Goal: Task Accomplishment & Management: Manage account settings

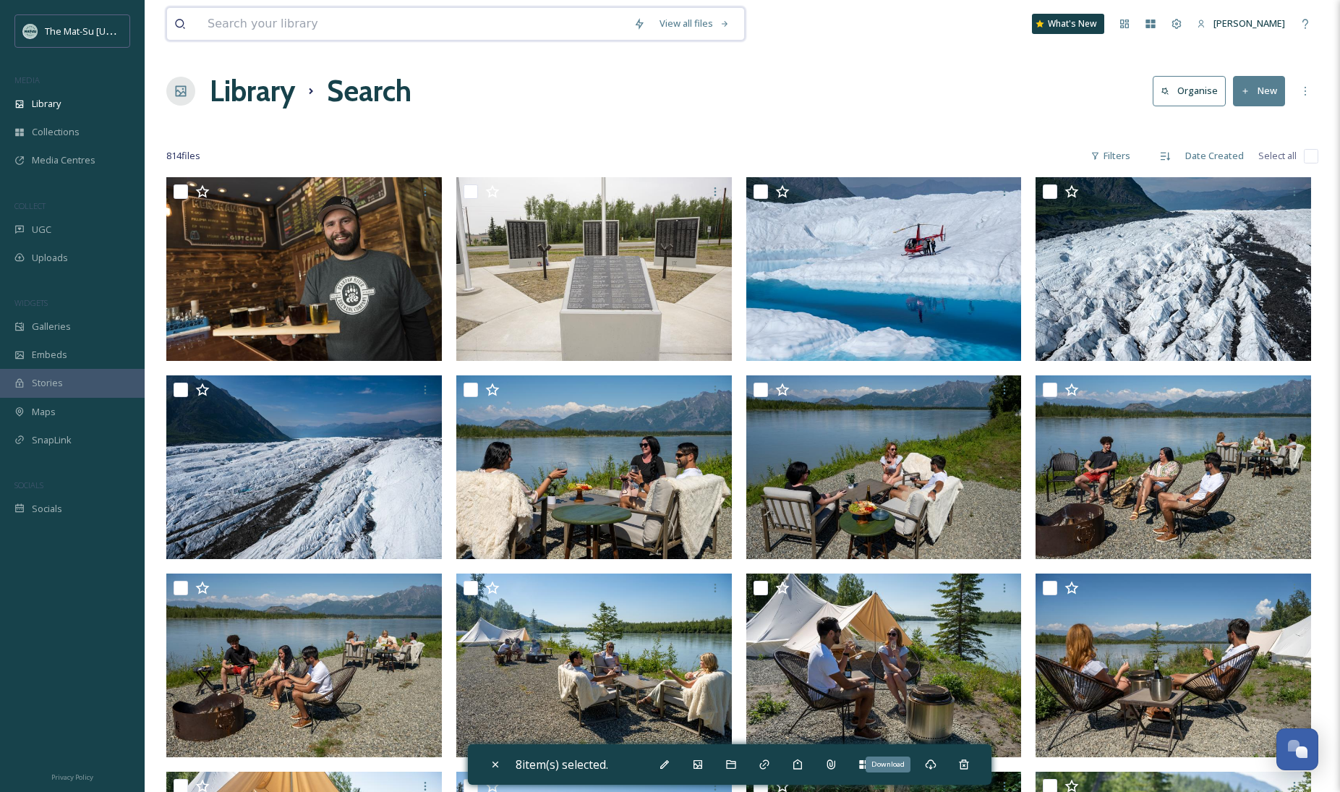
click at [255, 17] on input at bounding box center [413, 24] width 426 height 32
type input "Talkeetna [US_STATE][GEOGRAPHIC_DATA]"
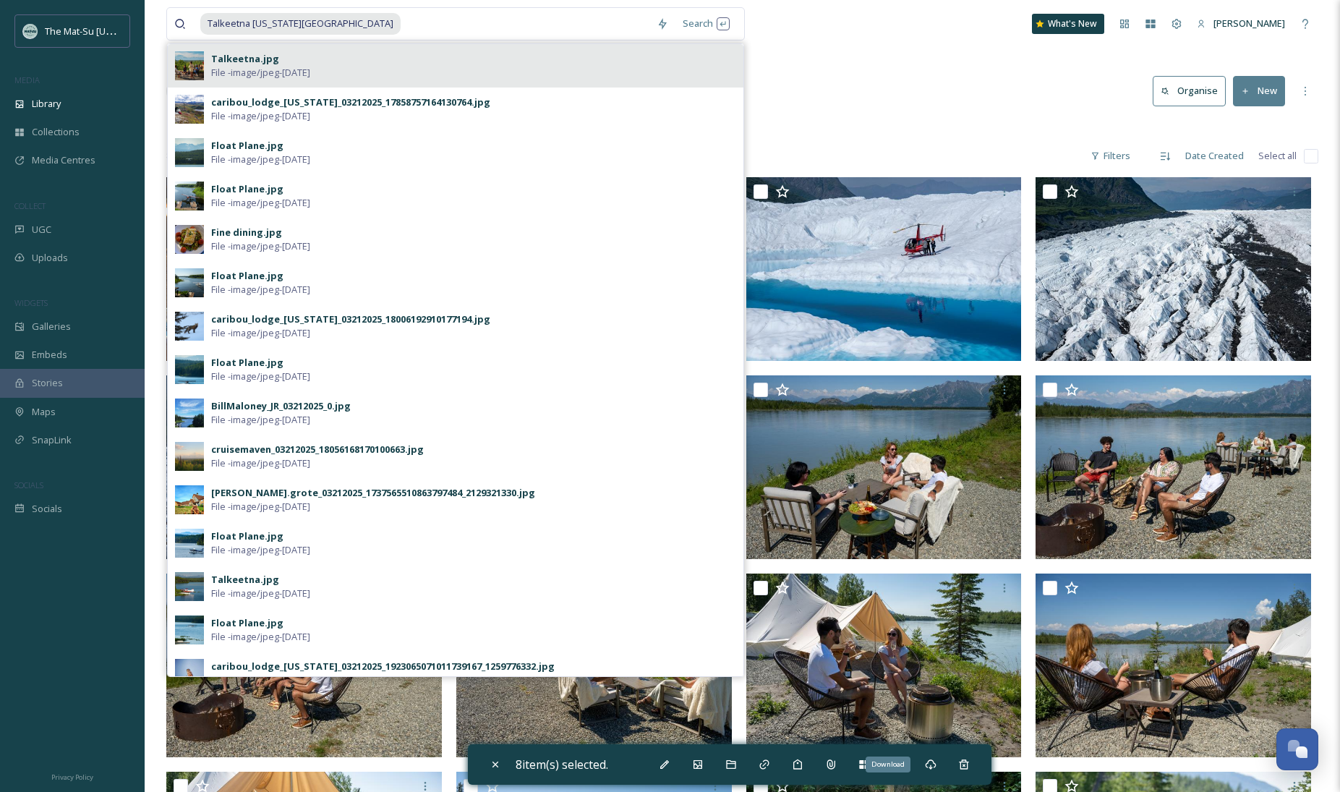
click at [271, 75] on span "File - image/jpeg - [DATE]" at bounding box center [260, 73] width 99 height 14
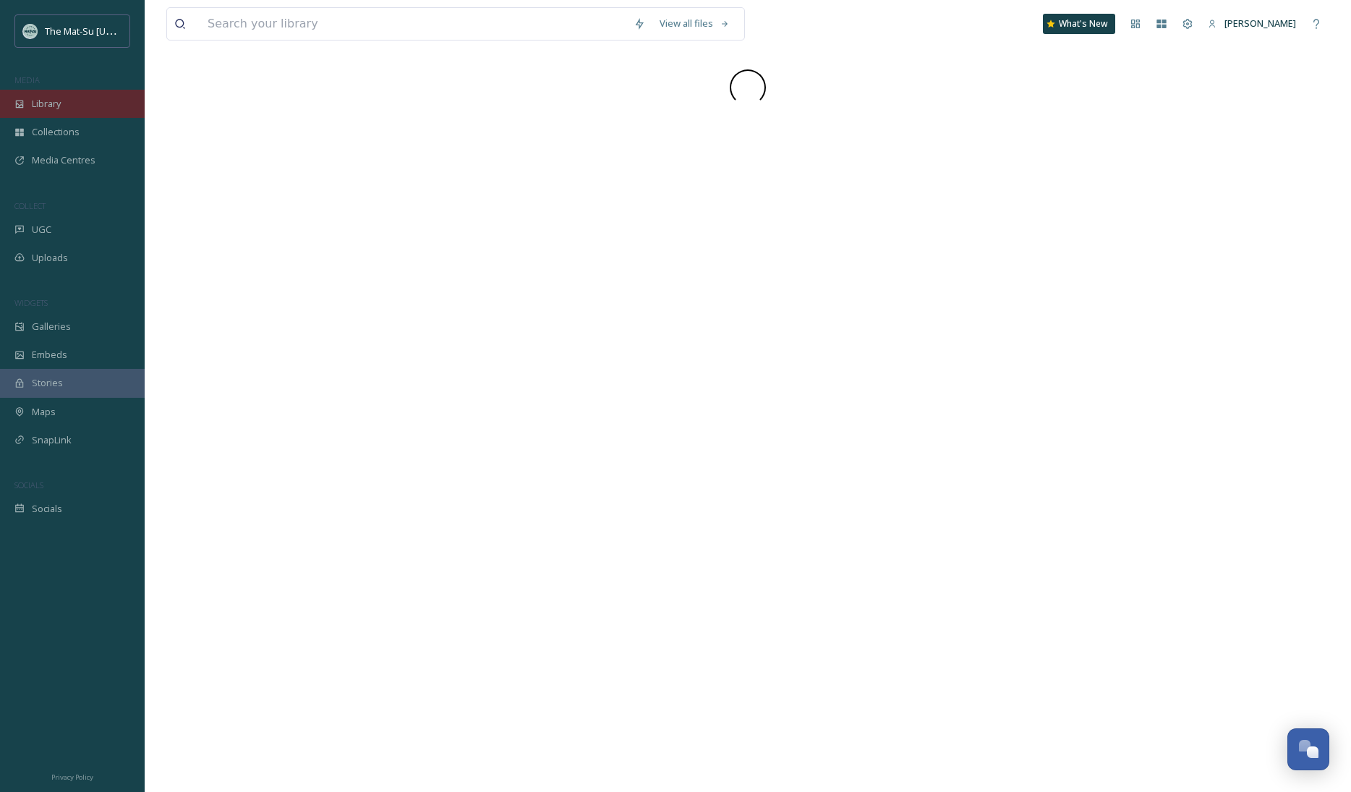
click at [84, 105] on div "Library" at bounding box center [72, 104] width 145 height 28
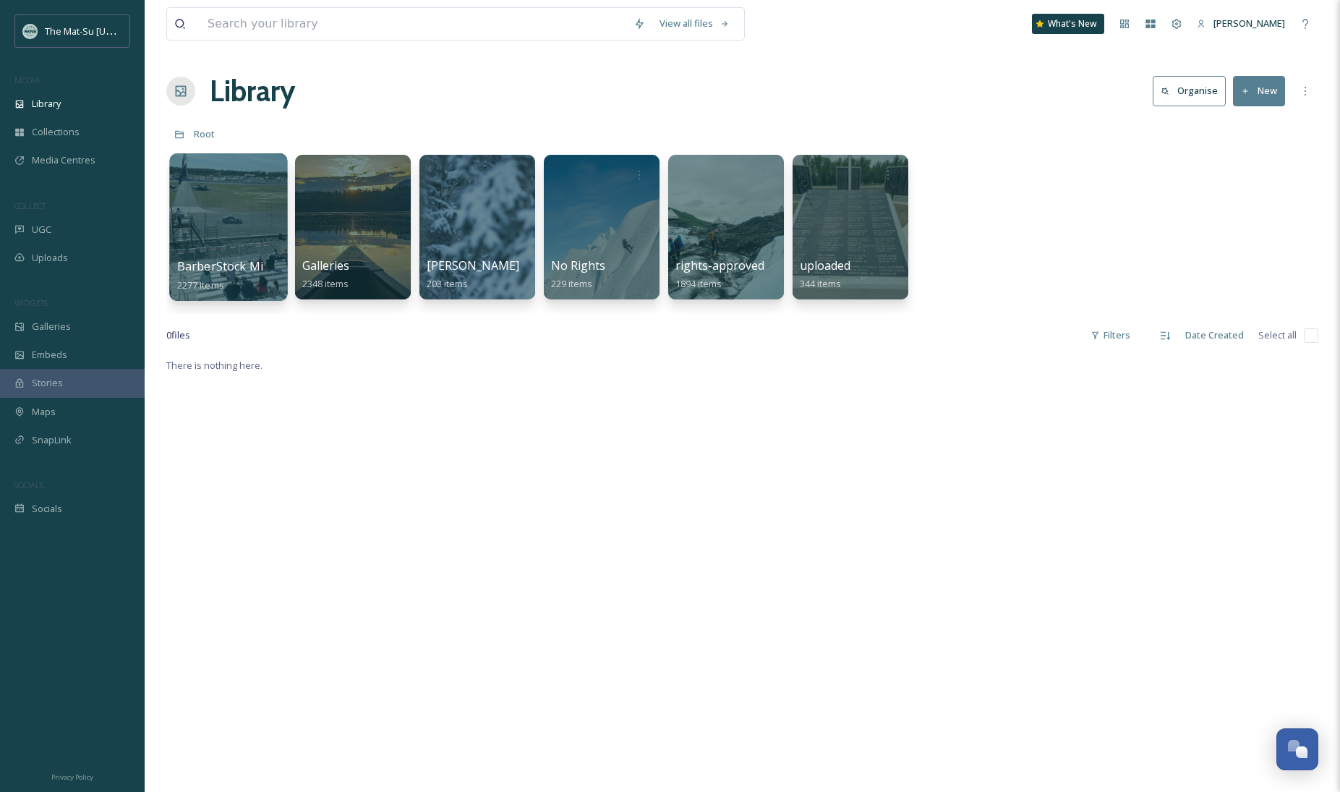
click at [271, 250] on div at bounding box center [228, 227] width 118 height 148
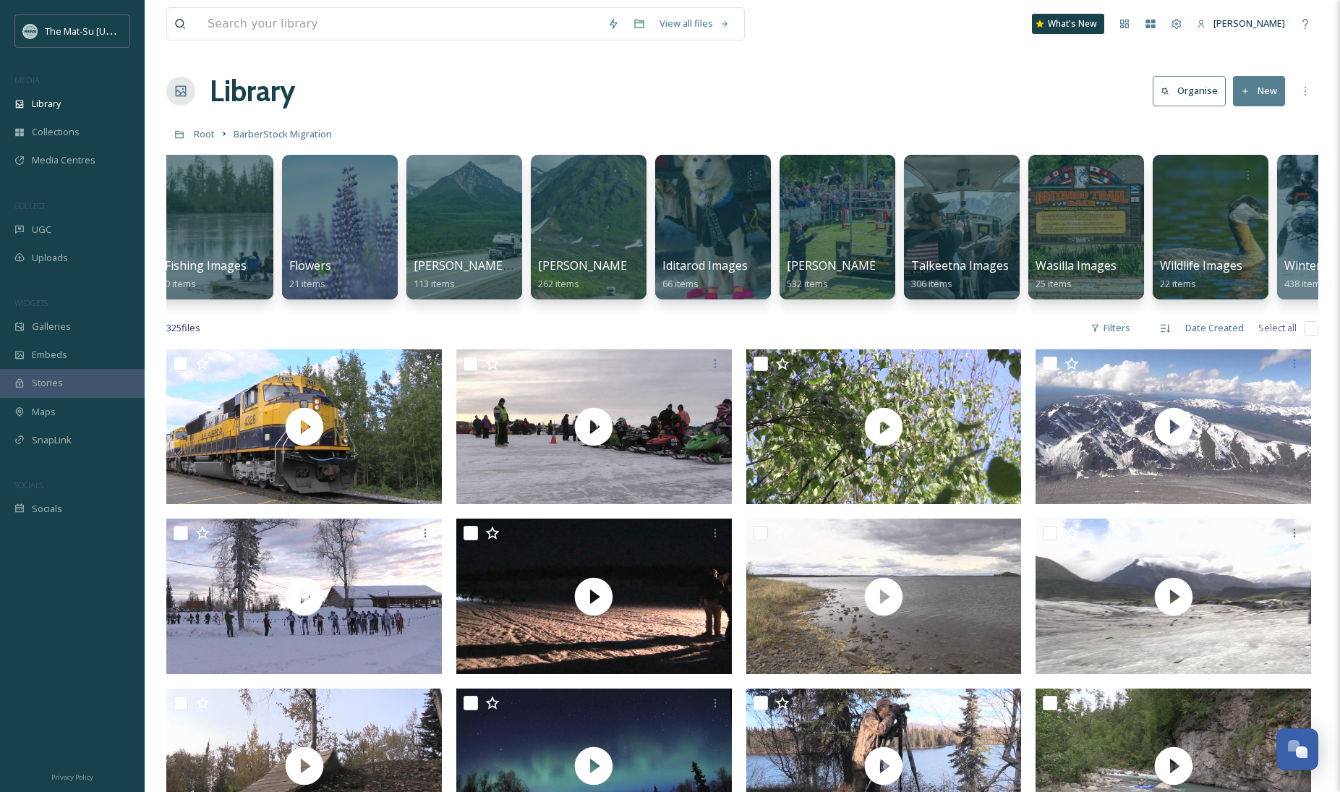
scroll to position [0, 549]
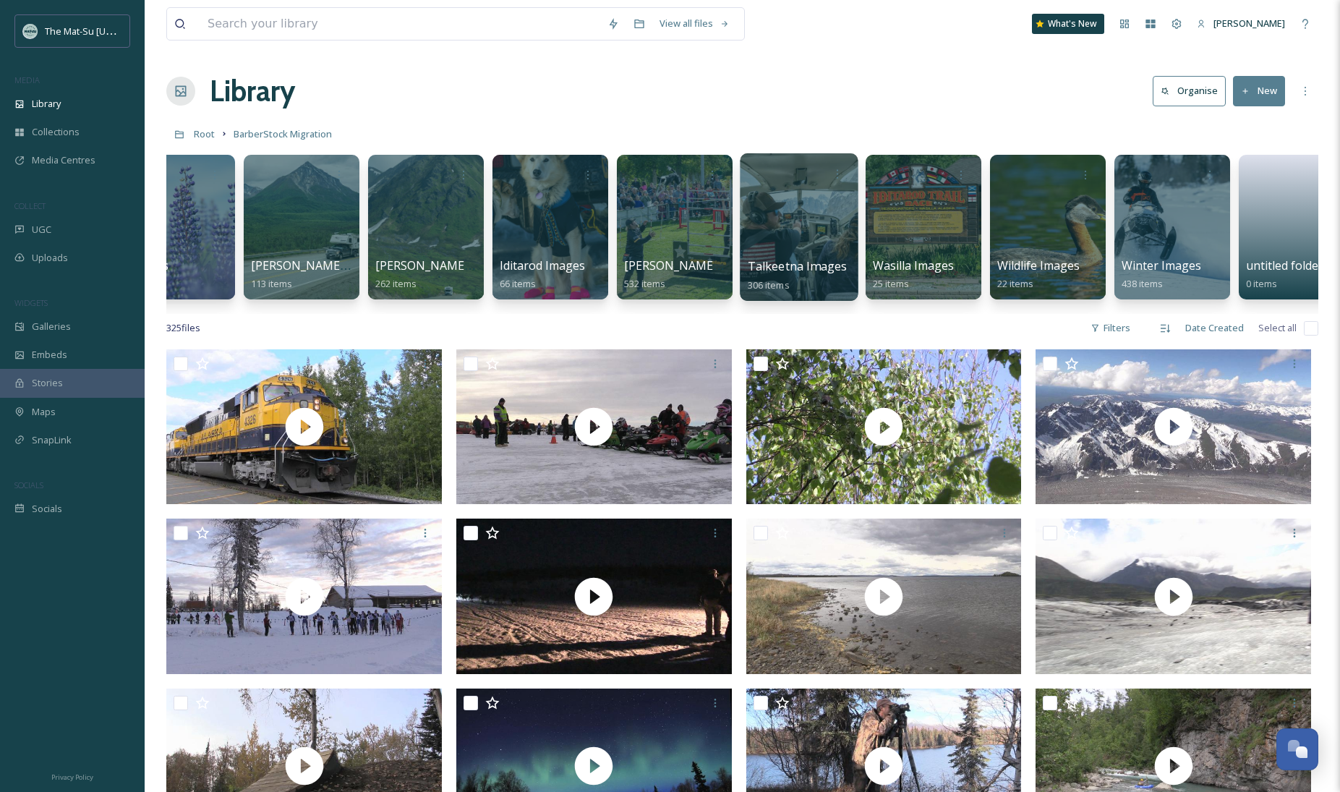
click at [796, 223] on div at bounding box center [799, 227] width 118 height 148
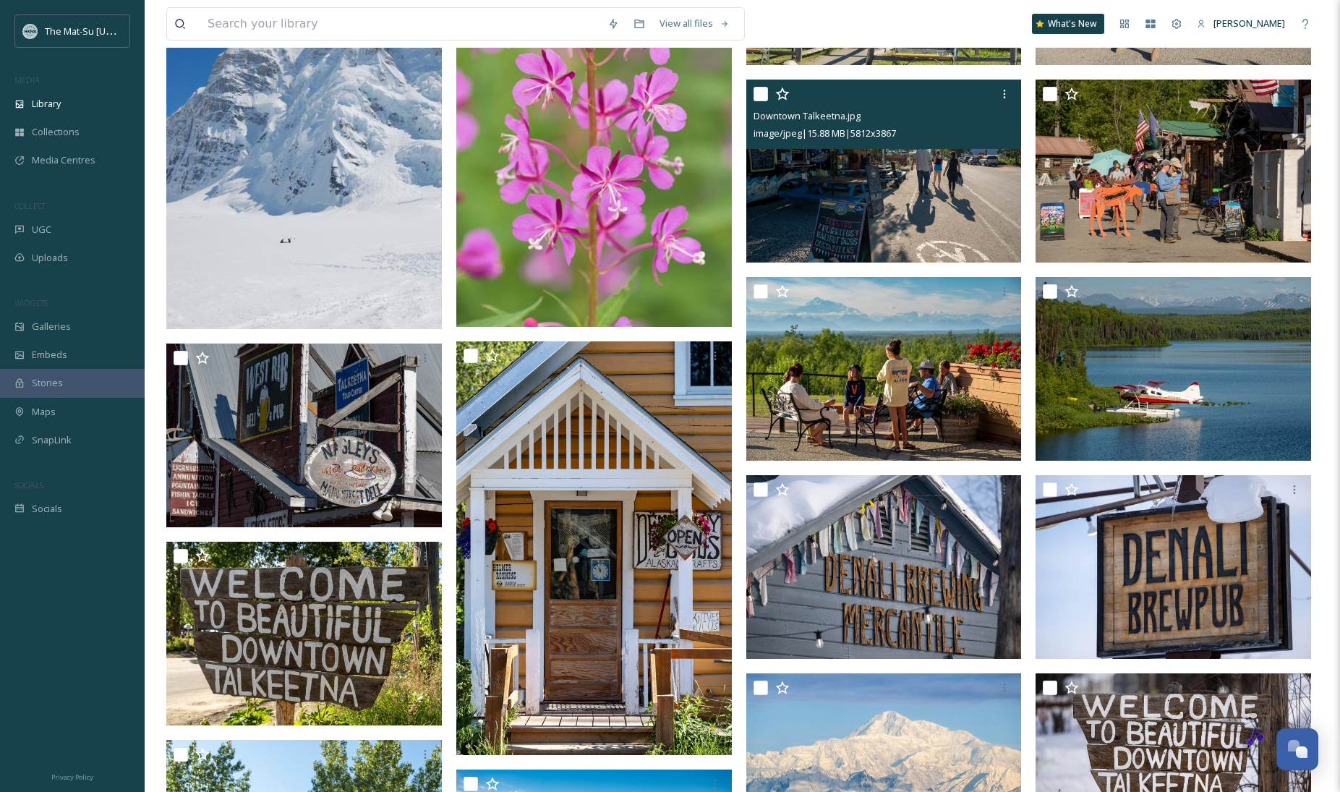
scroll to position [1086, 0]
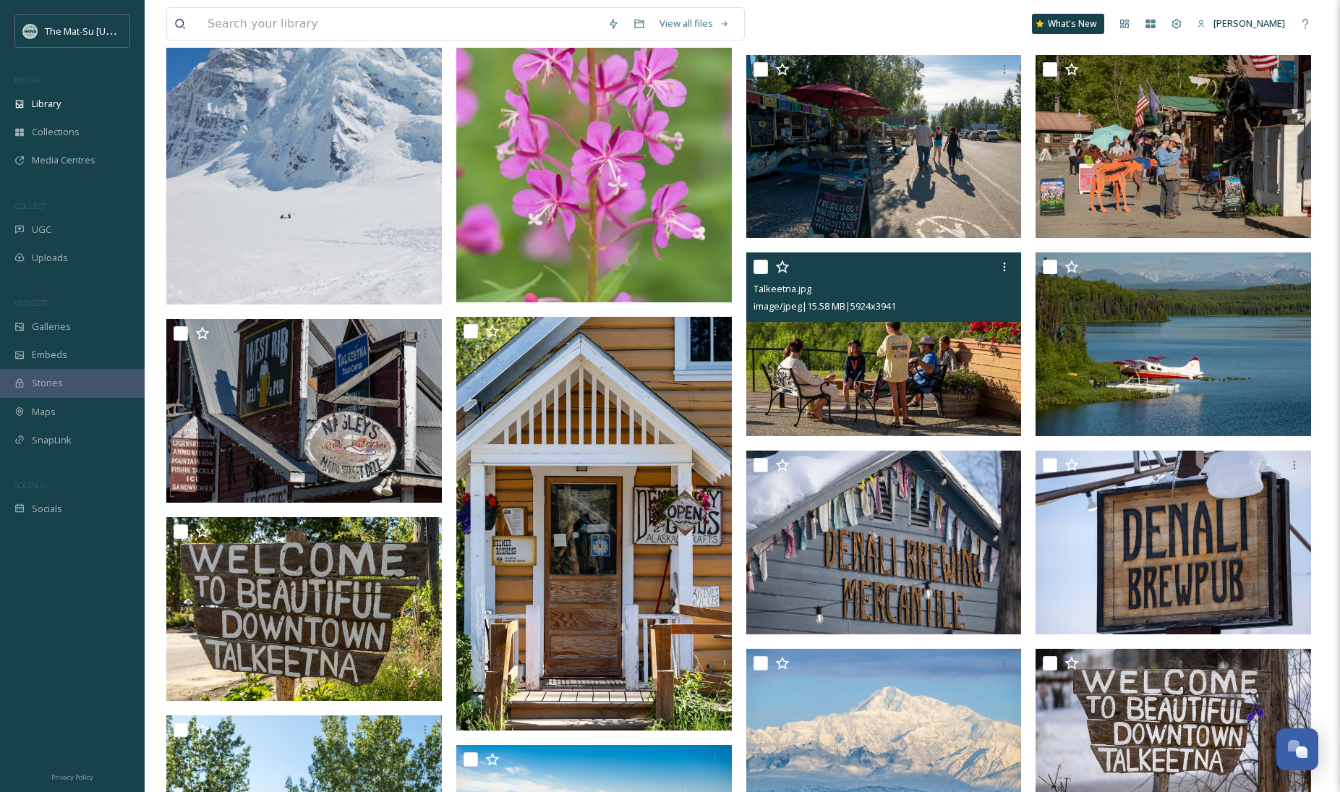
click at [763, 267] on input "checkbox" at bounding box center [761, 267] width 14 height 14
checkbox input "true"
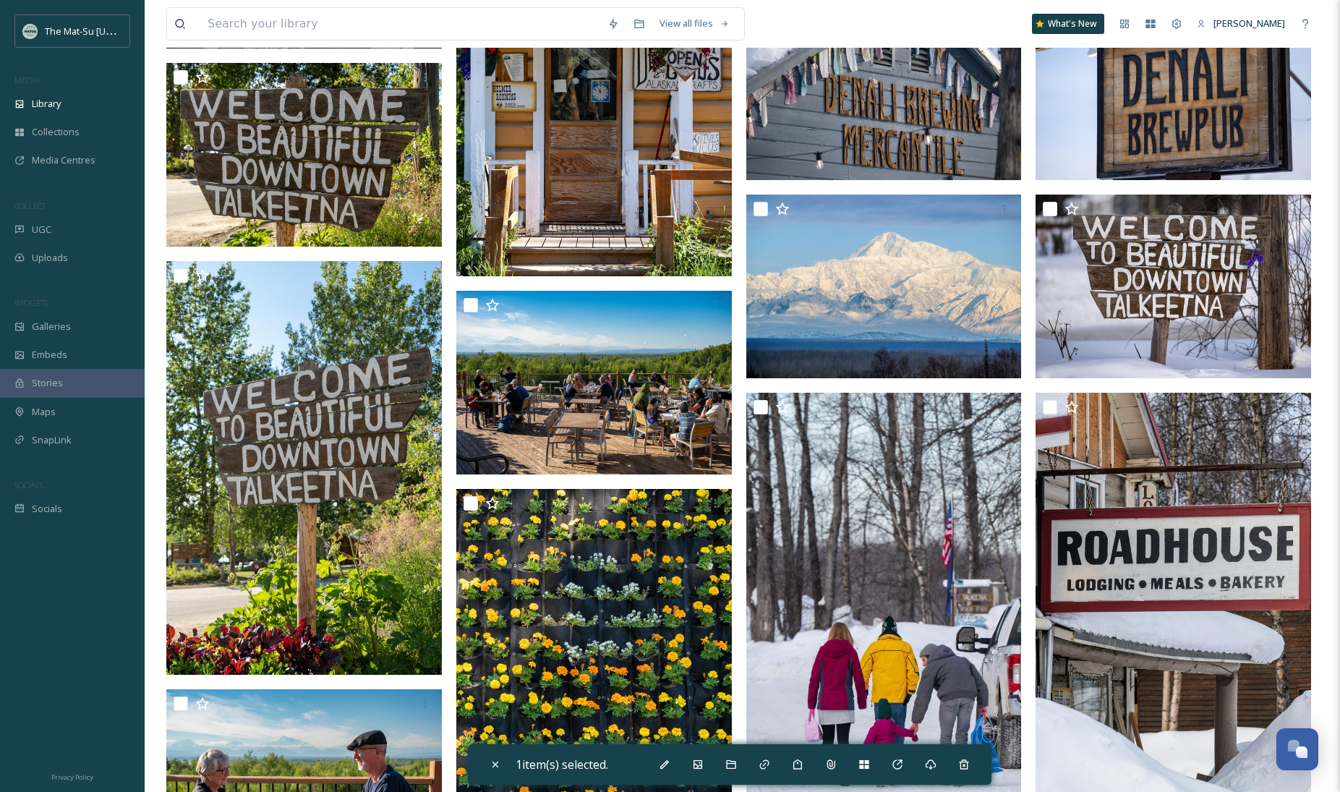
scroll to position [1541, 0]
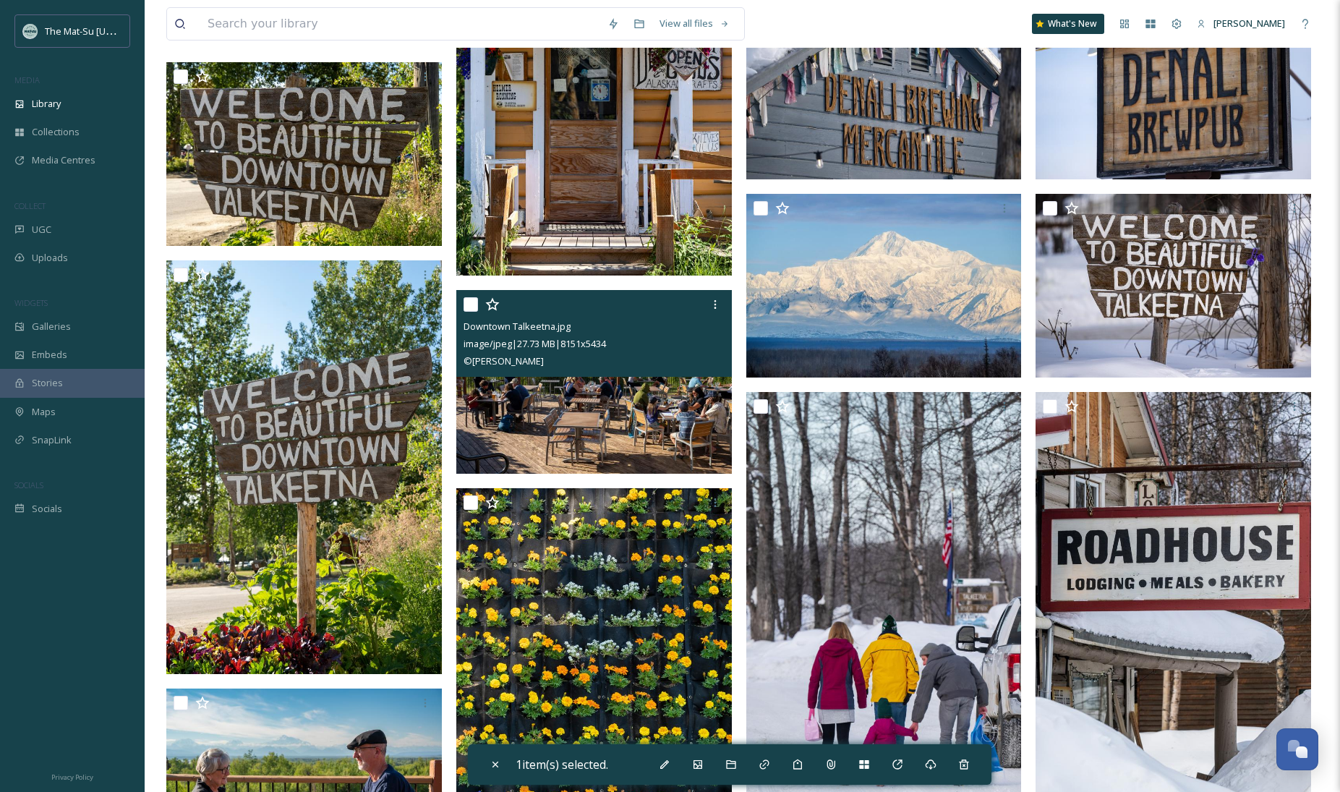
click at [472, 302] on input "checkbox" at bounding box center [471, 304] width 14 height 14
checkbox input "true"
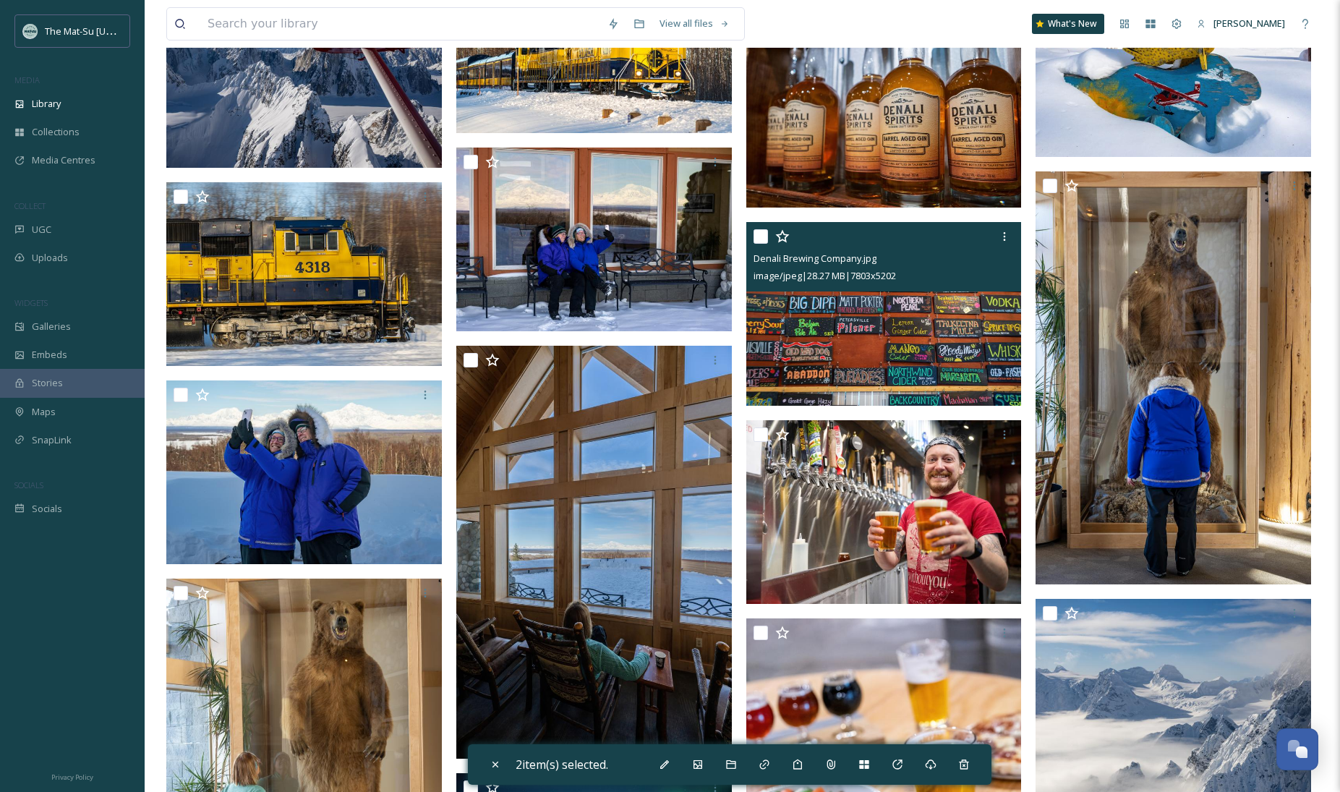
scroll to position [6012, 0]
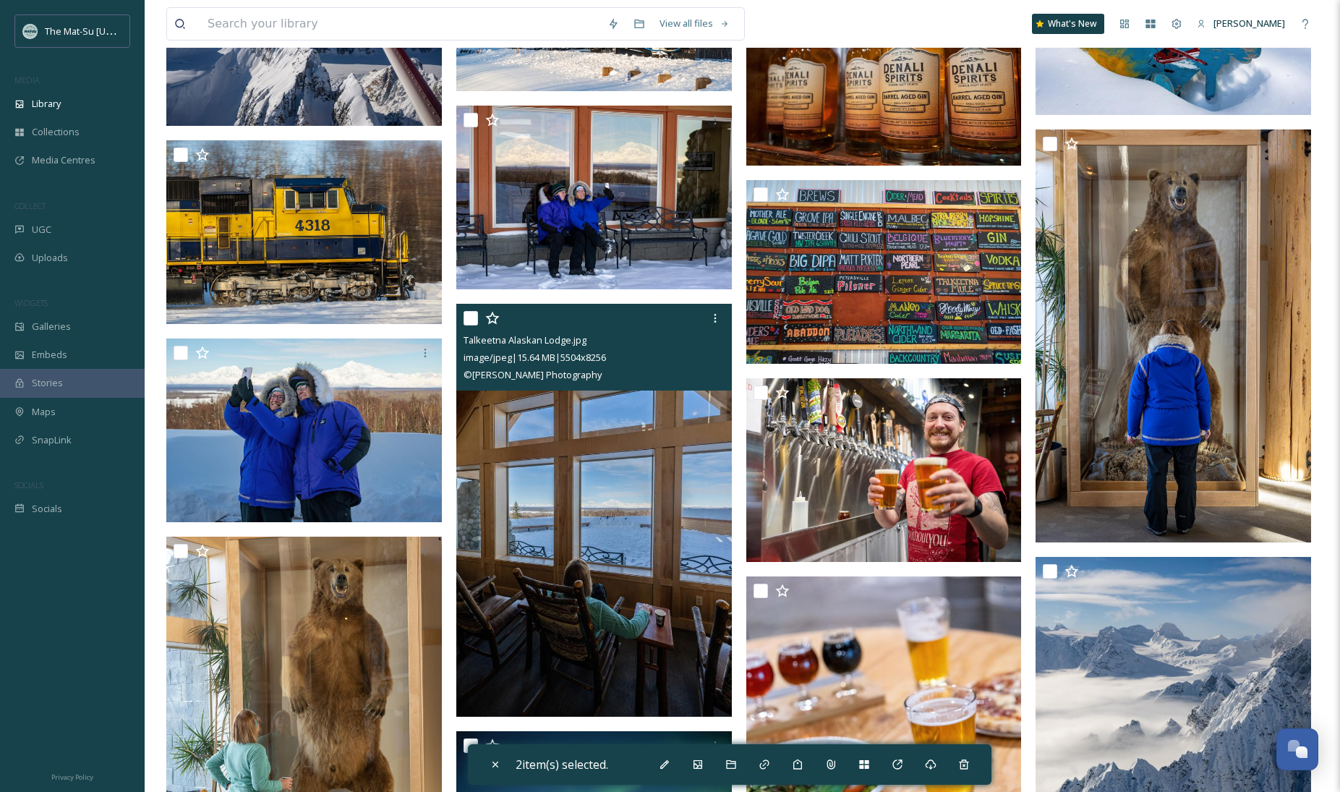
click at [471, 320] on input "checkbox" at bounding box center [471, 318] width 14 height 14
checkbox input "true"
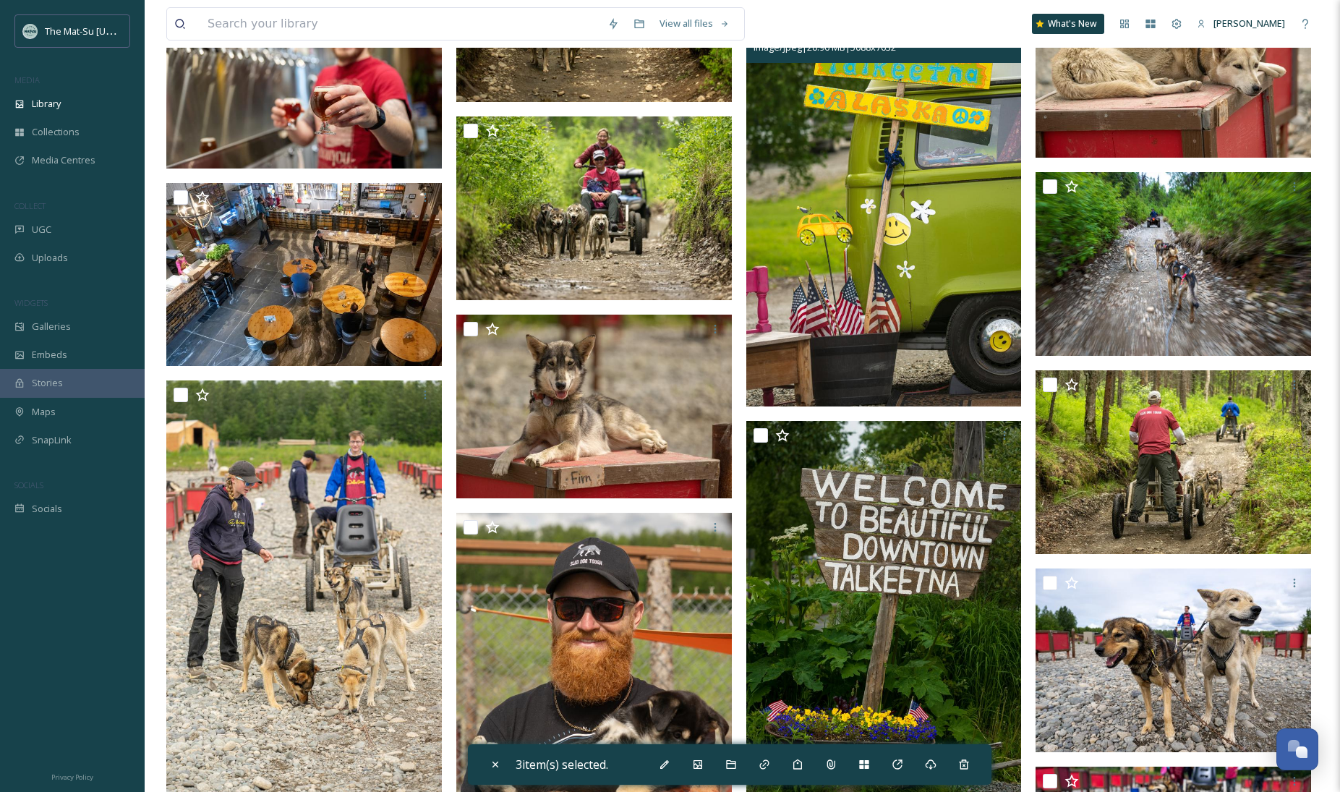
scroll to position [8016, 0]
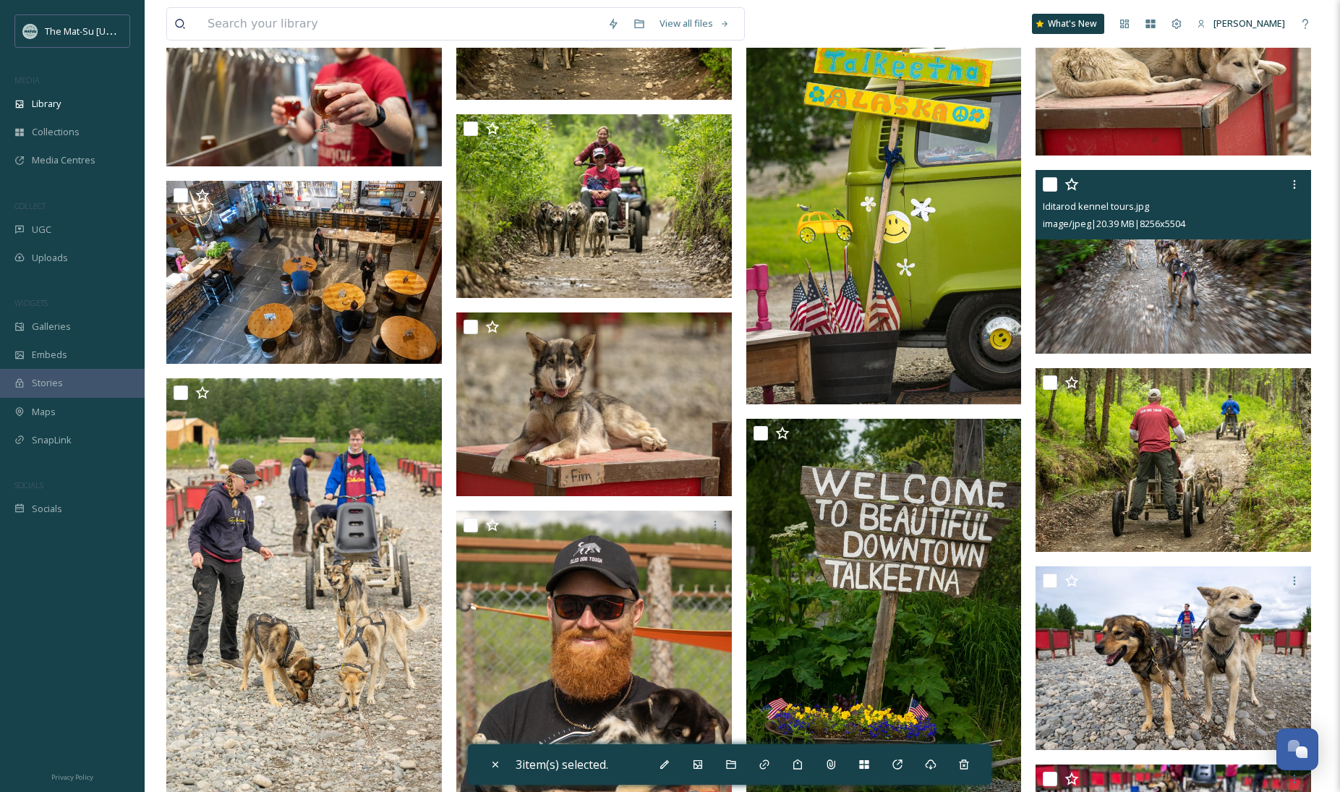
click at [1056, 183] on input "checkbox" at bounding box center [1050, 184] width 14 height 14
checkbox input "true"
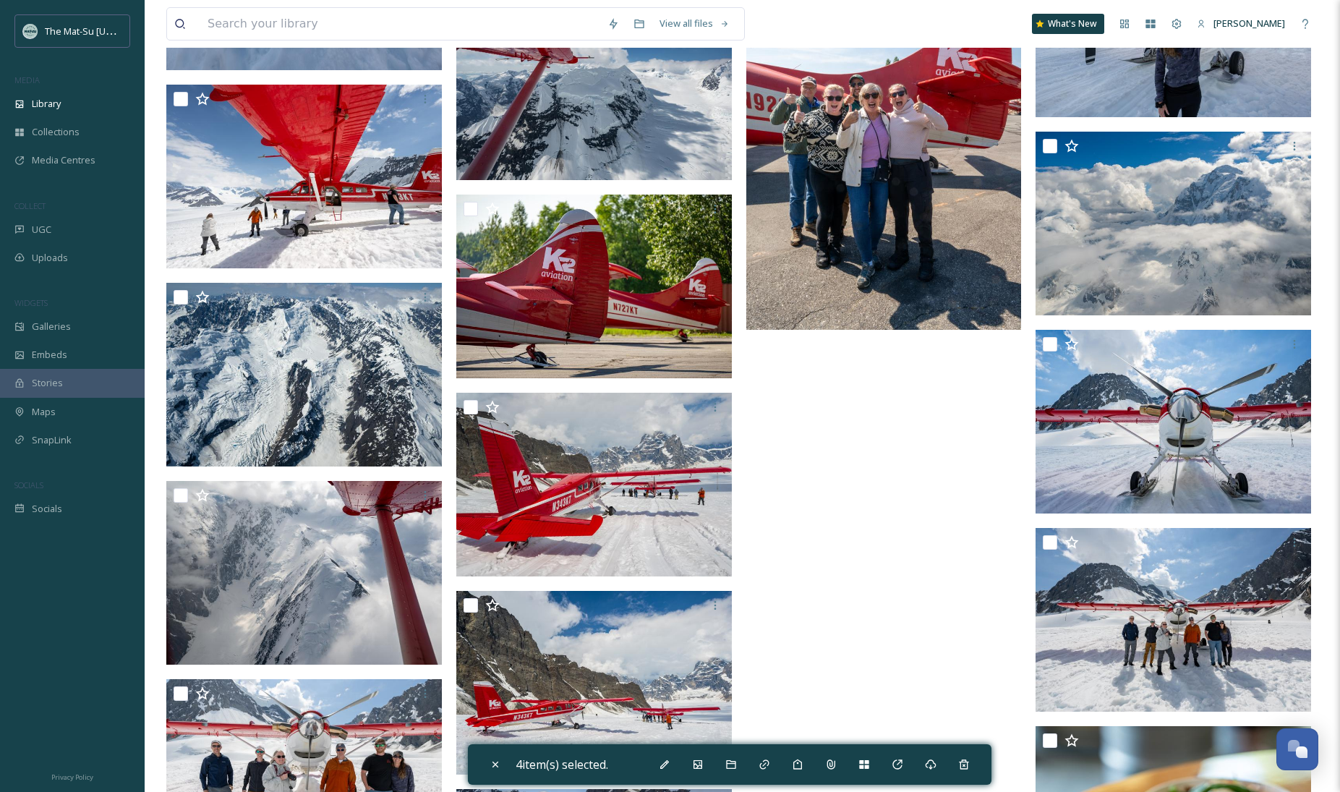
scroll to position [18785, 0]
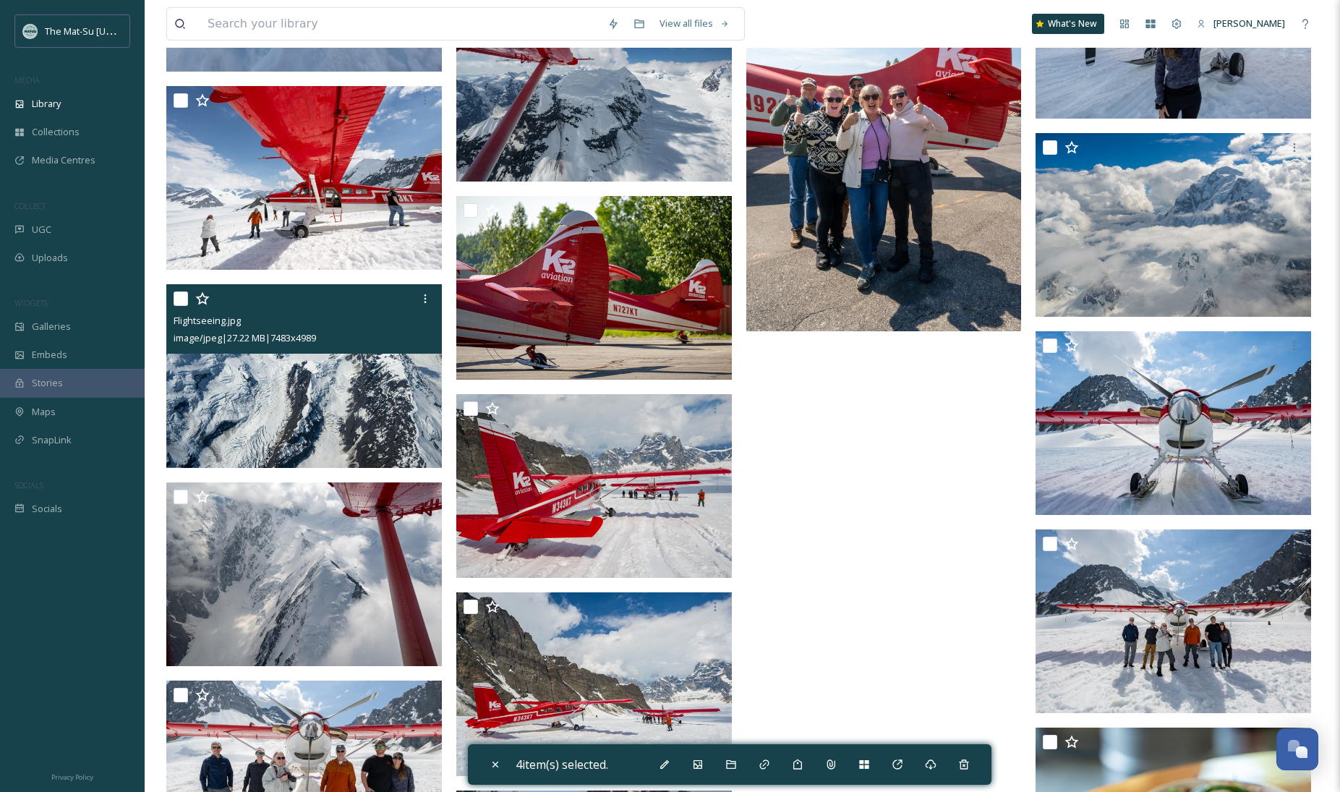
click at [183, 298] on input "checkbox" at bounding box center [181, 298] width 14 height 14
checkbox input "true"
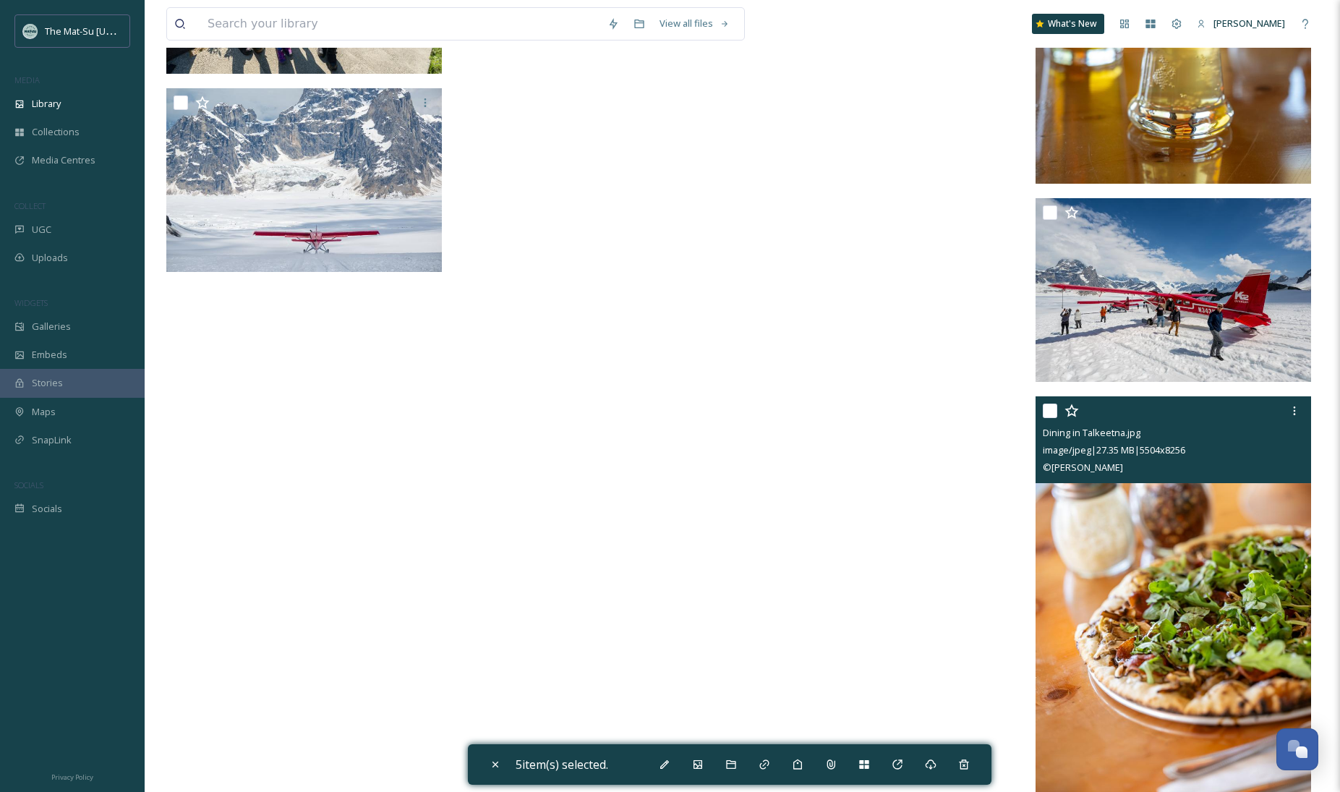
scroll to position [20410, 0]
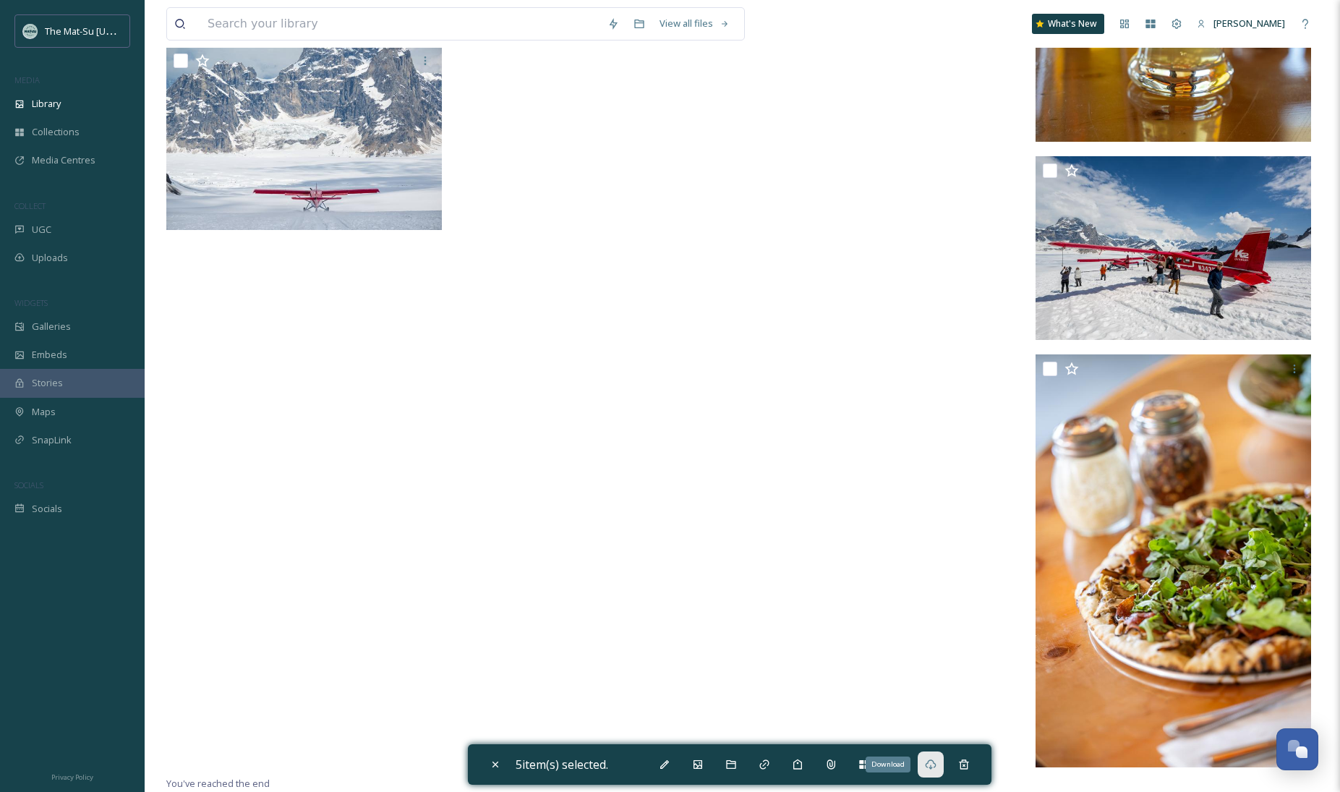
click at [931, 763] on icon at bounding box center [930, 764] width 11 height 10
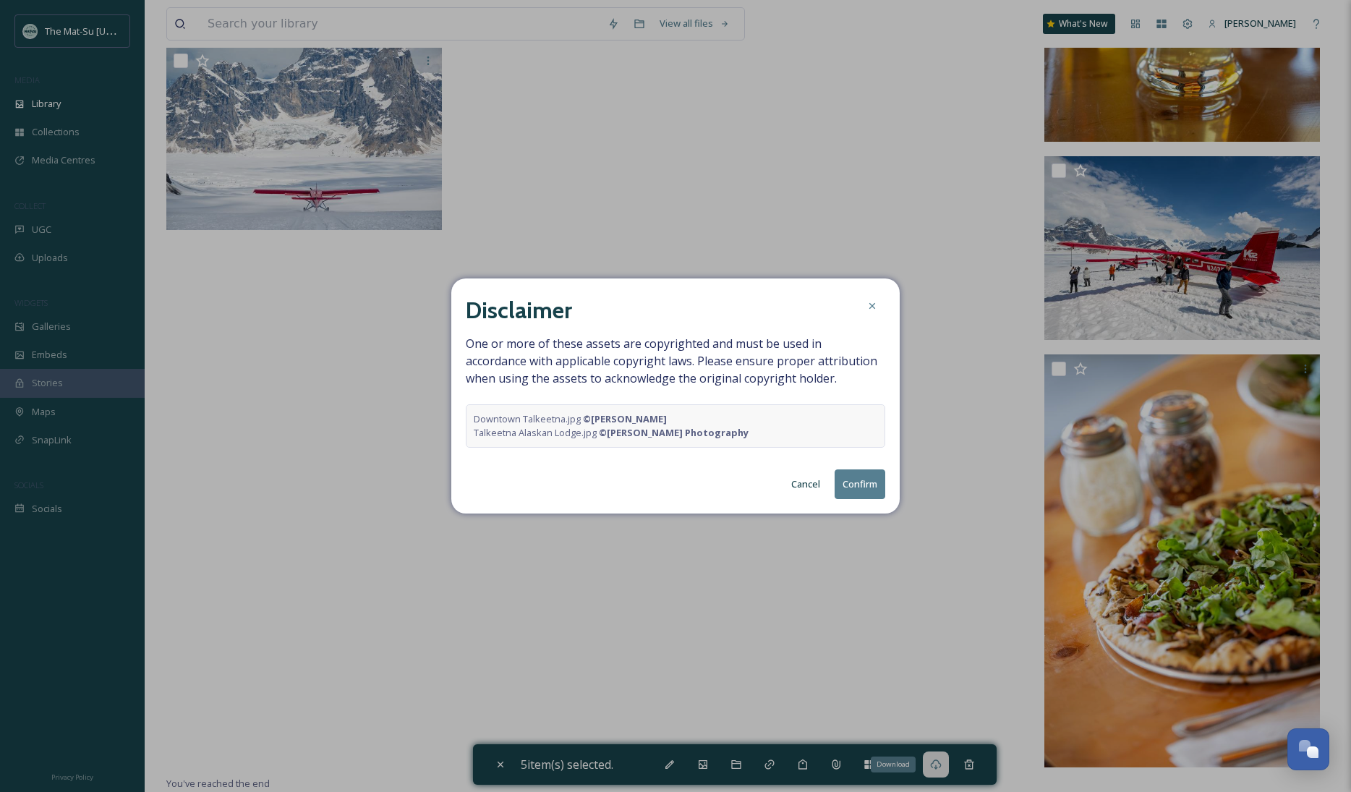
click at [871, 482] on button "Confirm" at bounding box center [860, 484] width 51 height 30
